Goal: Task Accomplishment & Management: Complete application form

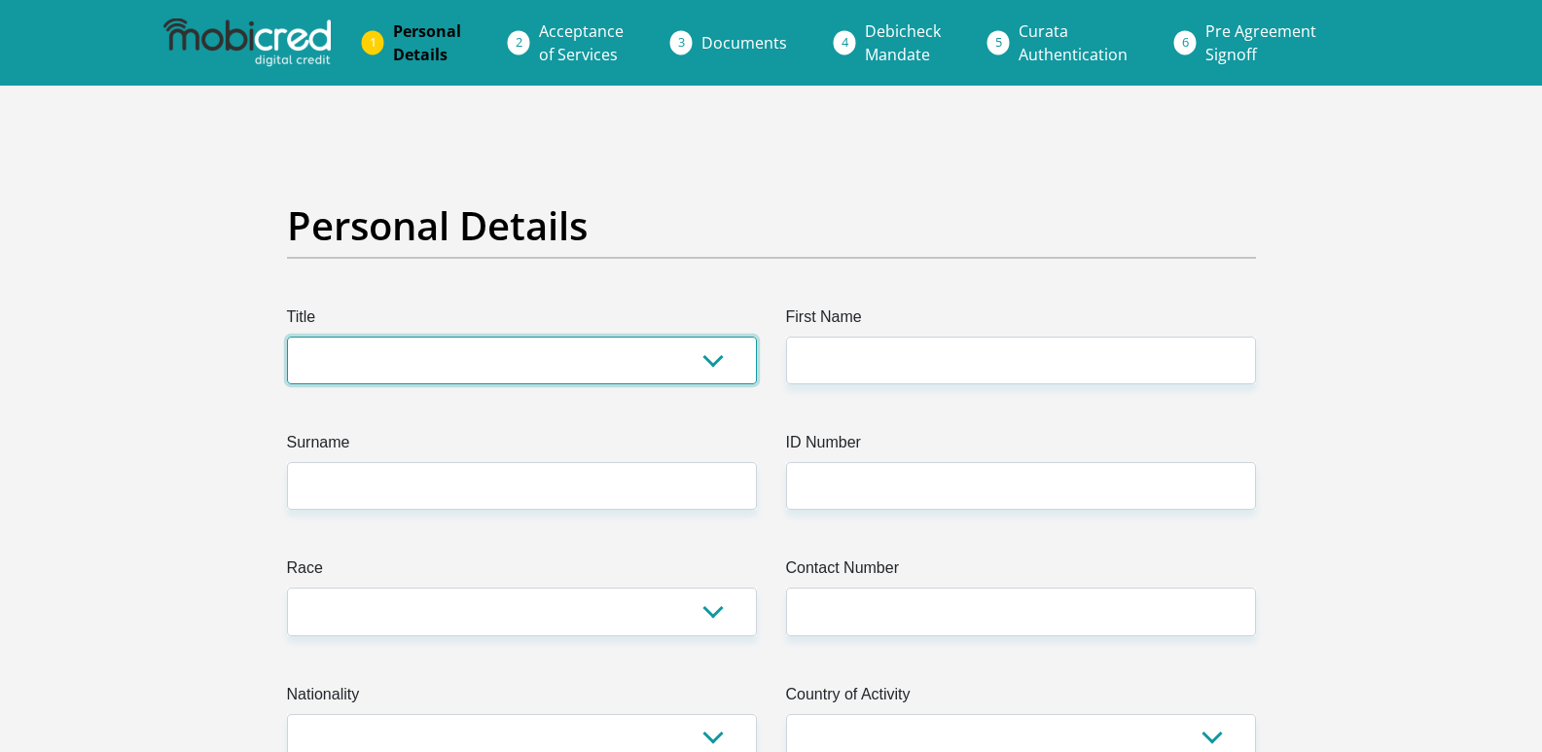
click at [462, 375] on select "Mr Ms Mrs Dr [PERSON_NAME]" at bounding box center [522, 361] width 470 height 48
select select "Mr"
click at [287, 337] on select "Mr Ms Mrs Dr [PERSON_NAME]" at bounding box center [522, 361] width 470 height 48
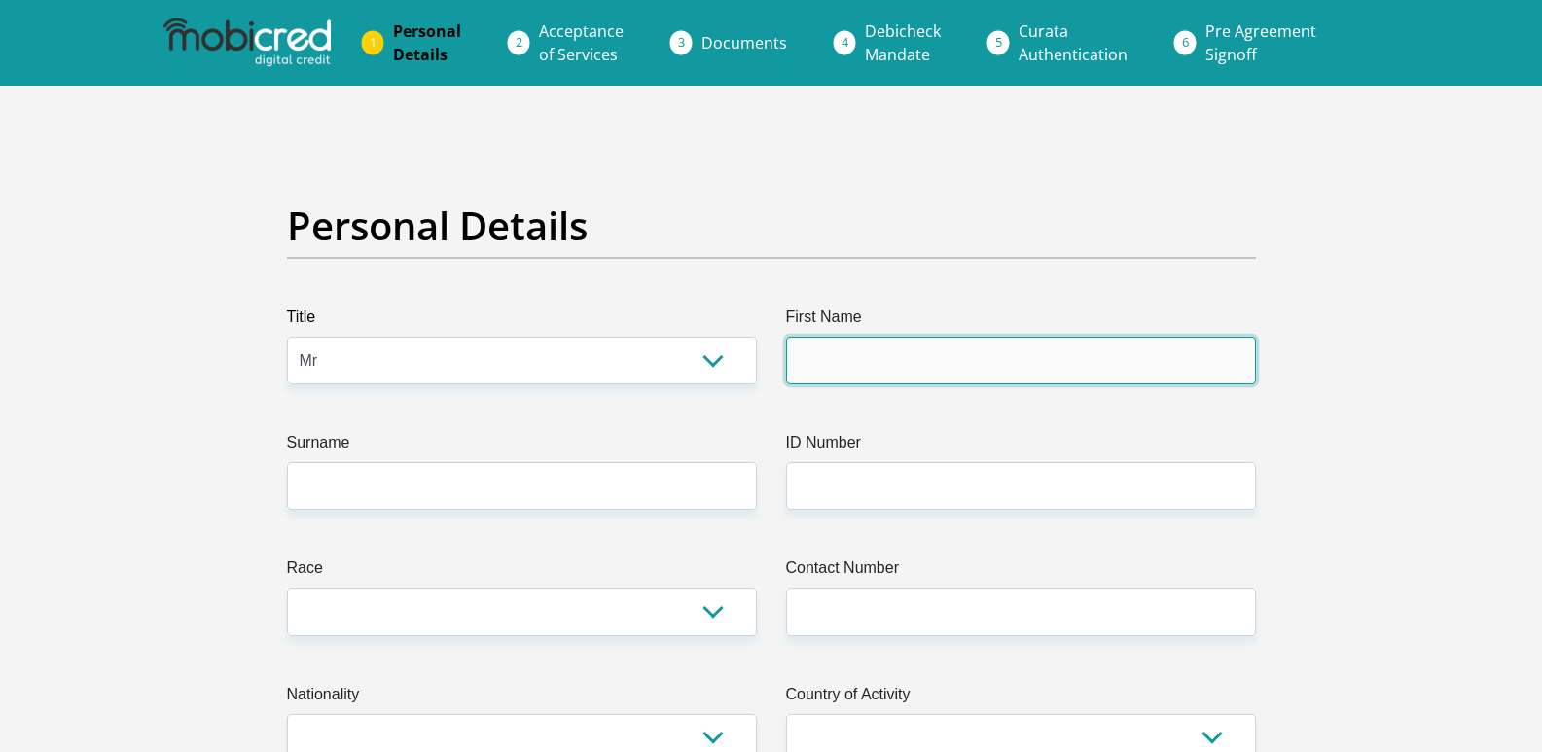
click at [919, 364] on input "First Name" at bounding box center [1021, 361] width 470 height 48
type input "v"
type input "Vernito"
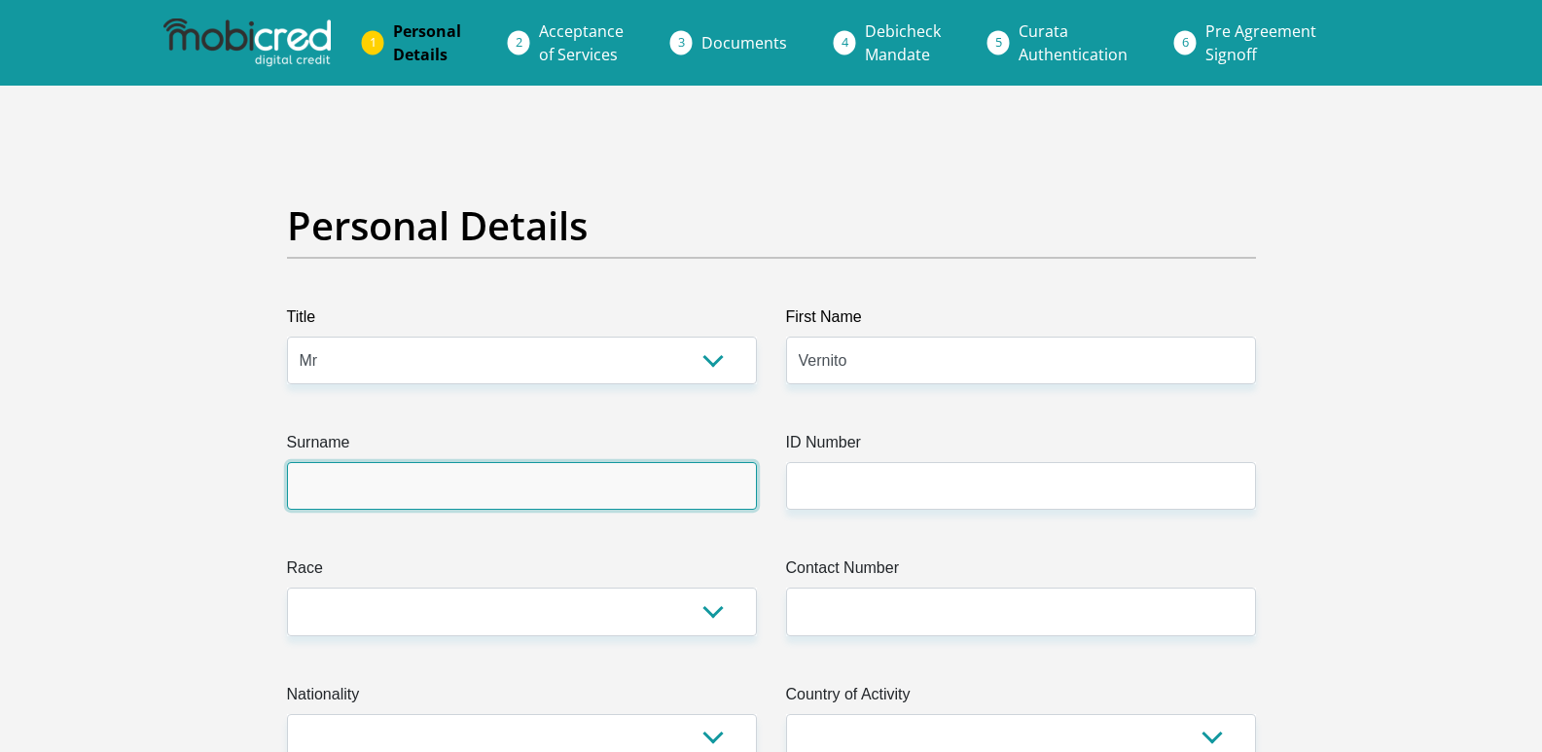
click at [396, 490] on input "Surname" at bounding box center [522, 486] width 470 height 48
type input "Manosa"
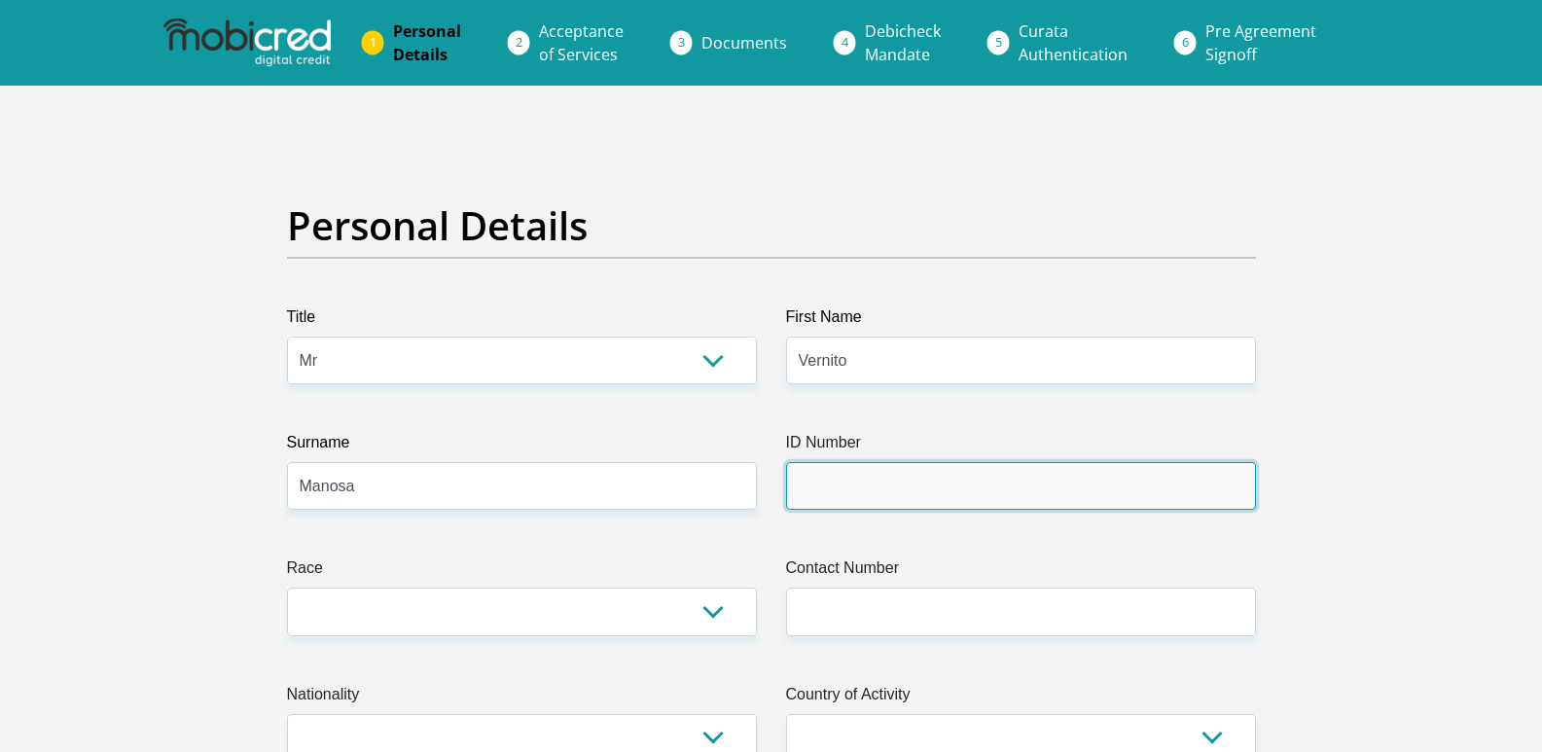
click at [939, 472] on input "ID Number" at bounding box center [1021, 486] width 470 height 48
type input "0503135405085"
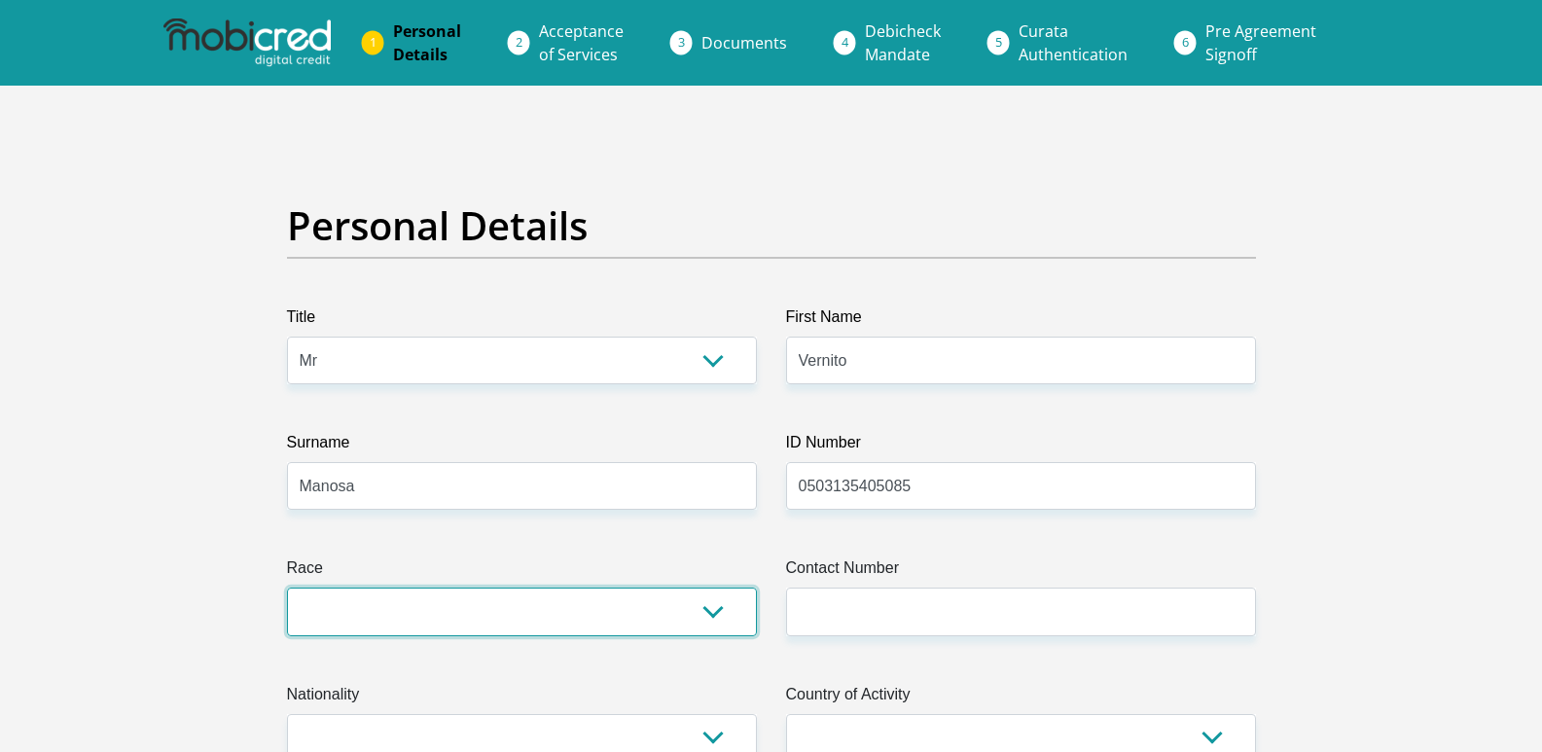
click at [718, 610] on select "Black Coloured Indian White Other" at bounding box center [522, 611] width 470 height 48
select select "2"
click at [287, 587] on select "Black Coloured Indian White Other" at bounding box center [522, 611] width 470 height 48
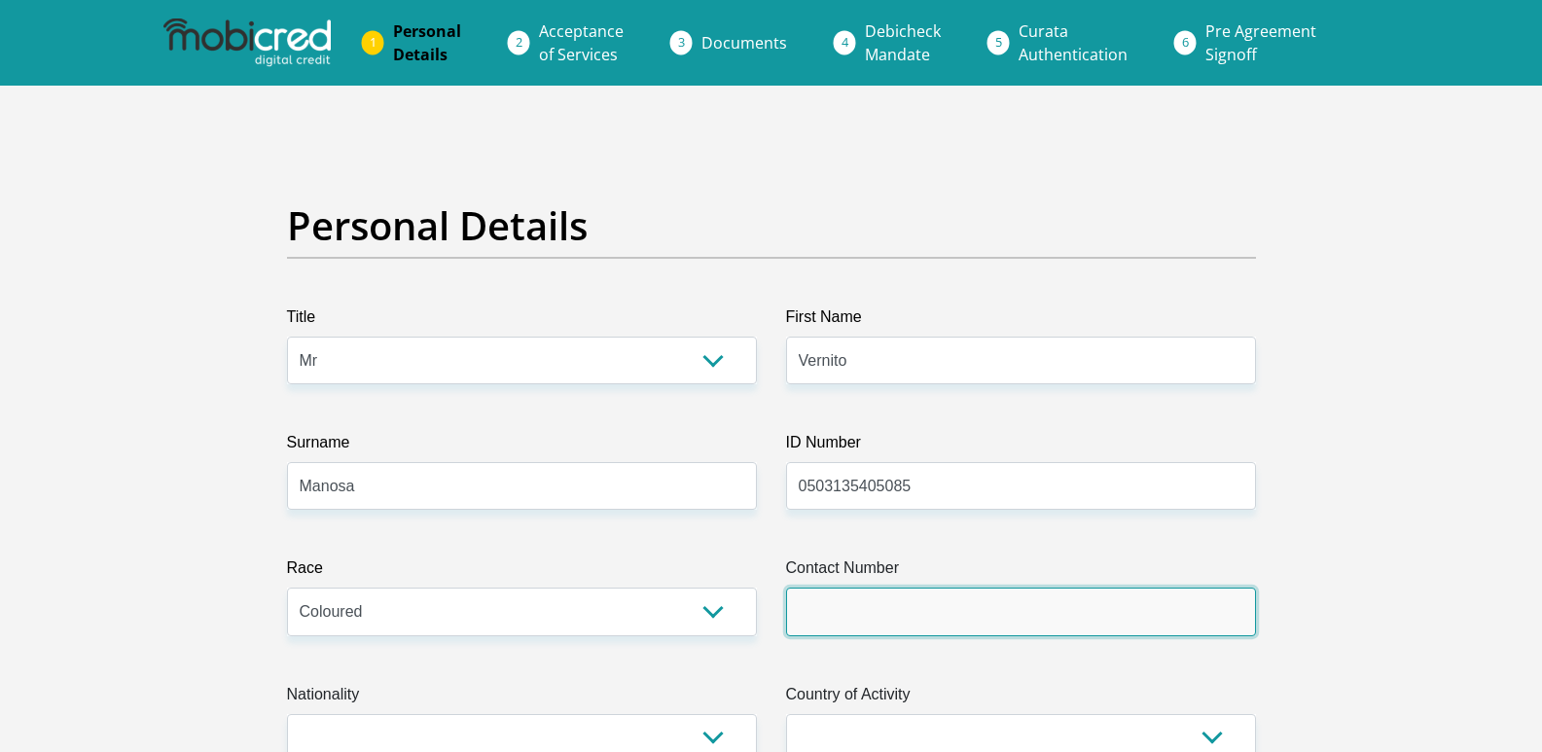
click at [1042, 628] on input "Contact Number" at bounding box center [1021, 611] width 470 height 48
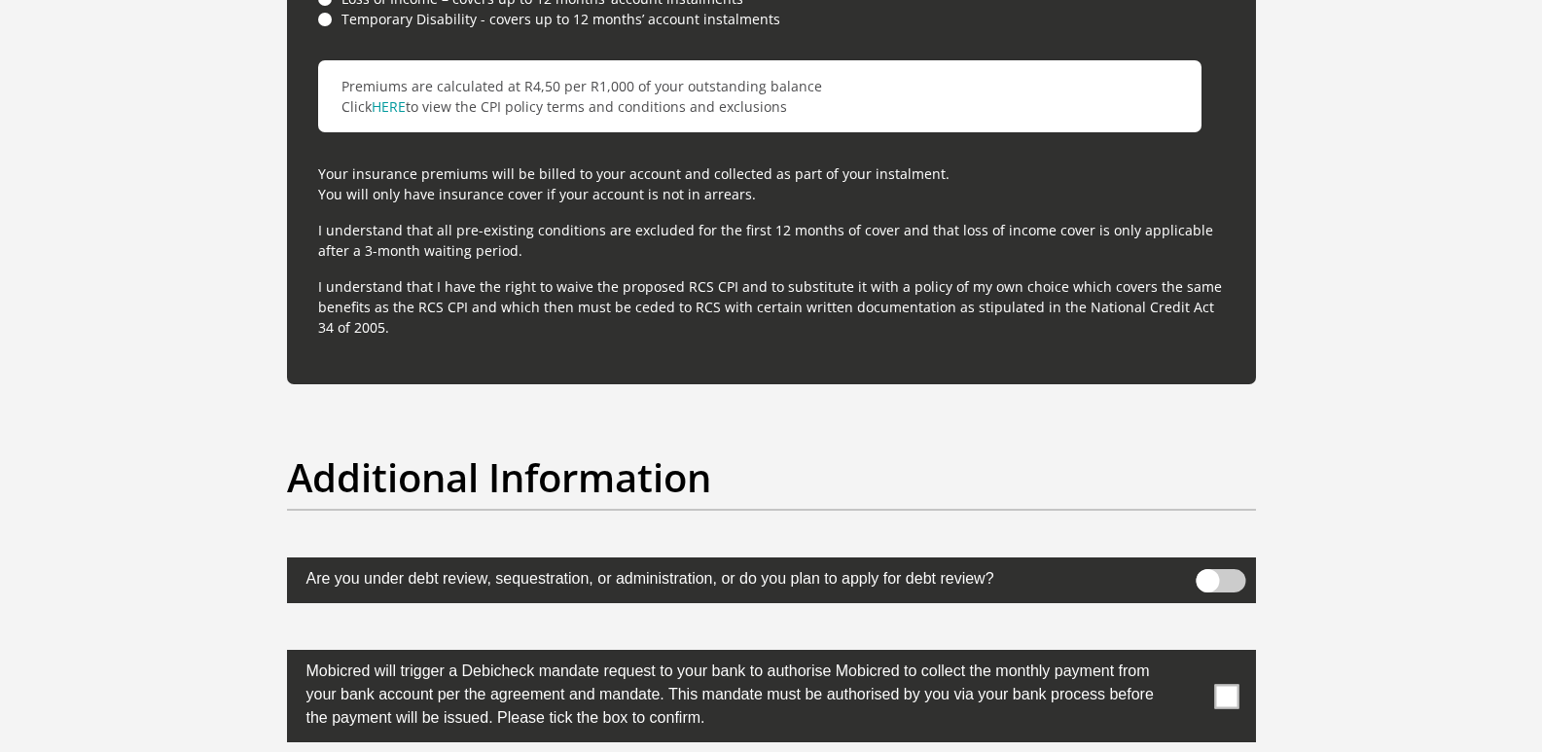
scroll to position [5835, 0]
